Goal: Task Accomplishment & Management: Complete application form

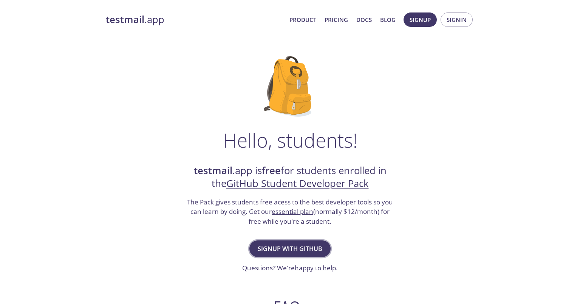
click at [316, 246] on span "Signup with GitHub" at bounding box center [290, 248] width 65 height 11
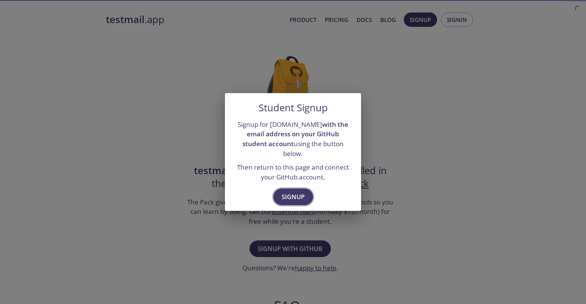
click at [299, 194] on span "Signup" at bounding box center [293, 196] width 23 height 11
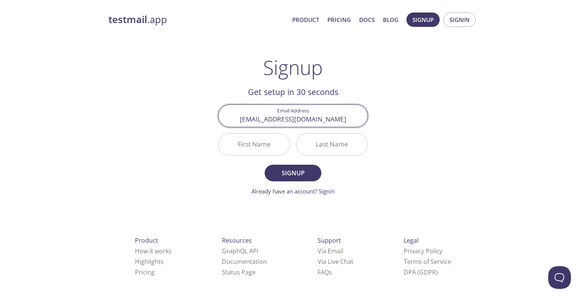
type input "[EMAIL_ADDRESS][DOMAIN_NAME]"
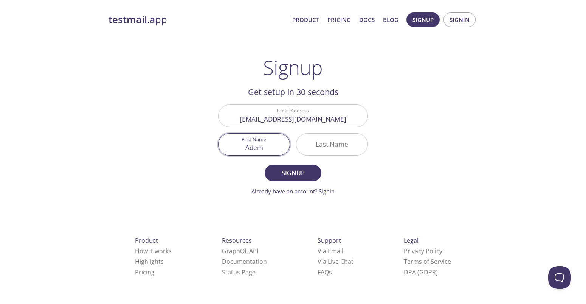
type input "Adem"
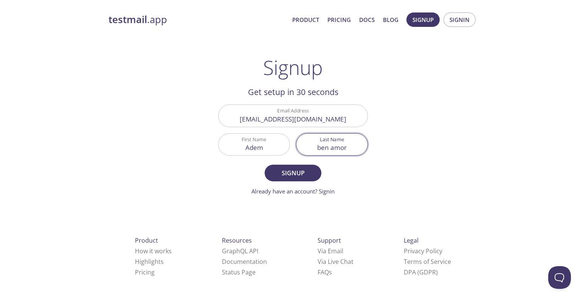
type input "ben amor"
click at [360, 178] on form "Email Address dissojak@gmail.com First Name Adem Last Name ben amor Signup Alre…" at bounding box center [293, 149] width 150 height 91
click at [308, 176] on span "Signup" at bounding box center [293, 172] width 40 height 11
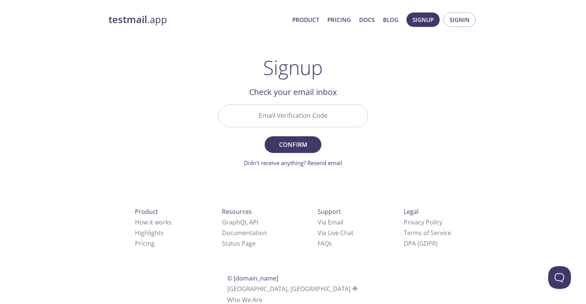
click at [308, 120] on input "Email Verification Code" at bounding box center [292, 116] width 149 height 22
paste input "1D19UV9"
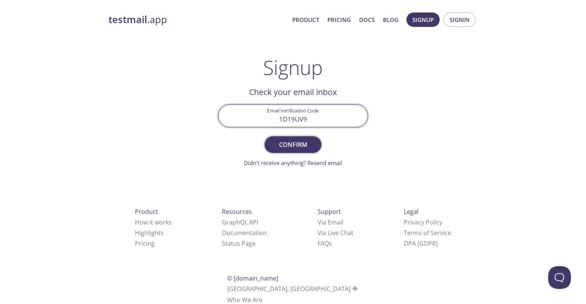
type input "1D19UV9"
click at [308, 143] on span "Confirm" at bounding box center [293, 144] width 40 height 11
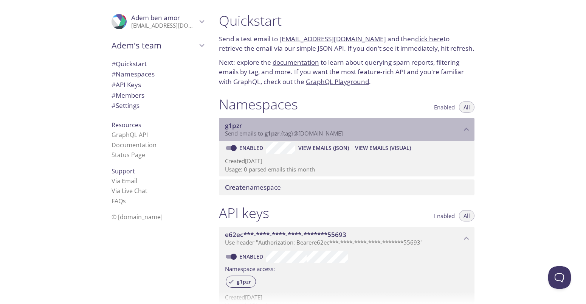
click at [305, 135] on span "Send emails to g1pzr . {tag} @[DOMAIN_NAME]" at bounding box center [284, 133] width 118 height 8
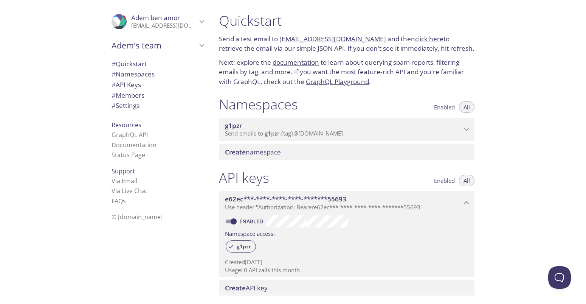
click at [305, 135] on span "Send emails to g1pzr . {tag} @[DOMAIN_NAME]" at bounding box center [284, 133] width 118 height 8
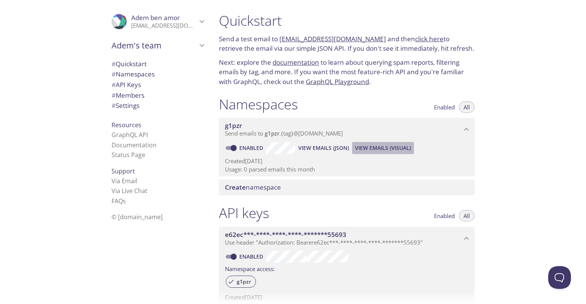
click at [396, 148] on span "View Emails (Visual)" at bounding box center [383, 147] width 56 height 9
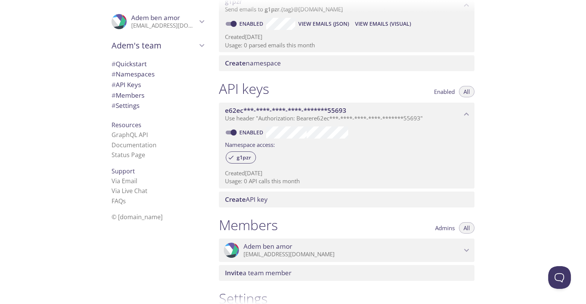
scroll to position [126, 0]
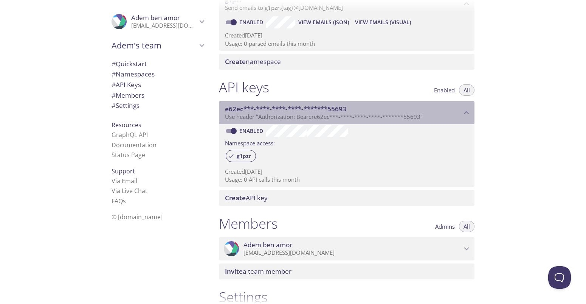
click at [356, 106] on span "e62ec***-****-****-****-*******55693" at bounding box center [343, 109] width 237 height 8
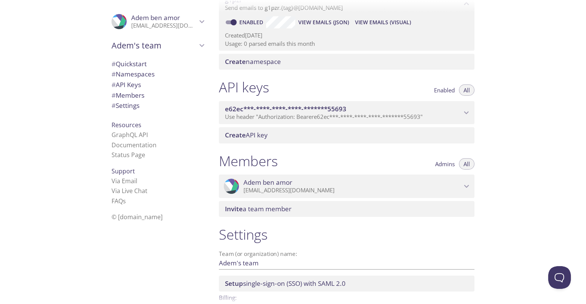
click at [356, 106] on span "e62ec***-****-****-****-*******55693" at bounding box center [343, 109] width 237 height 8
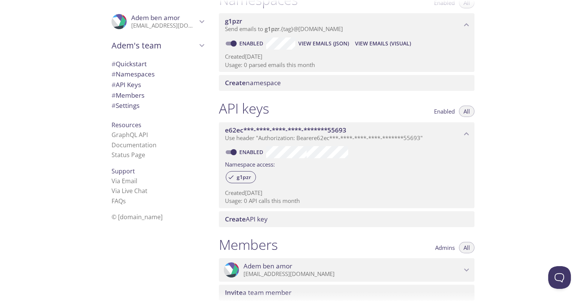
scroll to position [0, 0]
